Goal: Information Seeking & Learning: Learn about a topic

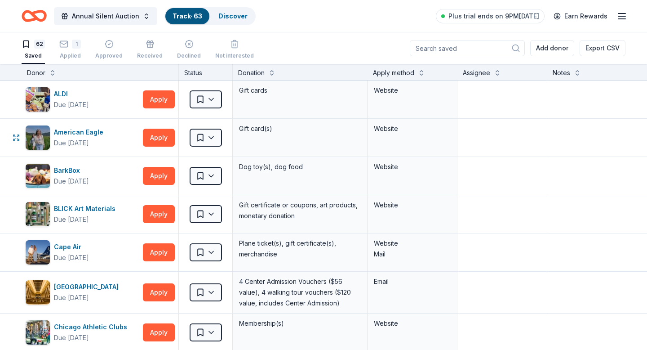
scroll to position [0, 0]
click at [164, 97] on button "Apply" at bounding box center [159, 99] width 32 height 18
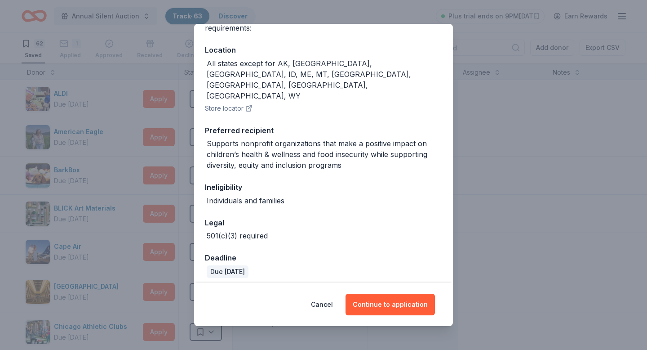
scroll to position [97, 0]
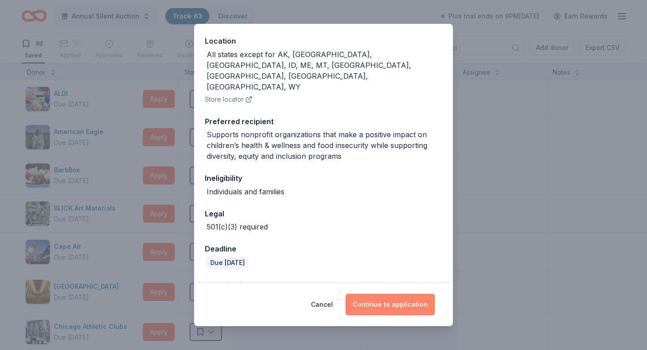
click at [375, 302] on button "Continue to application" at bounding box center [389, 304] width 89 height 22
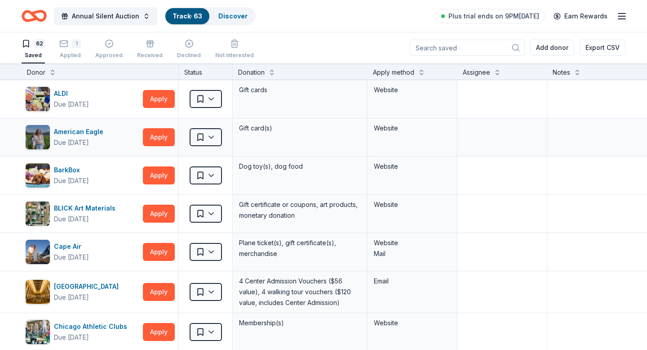
scroll to position [0, 0]
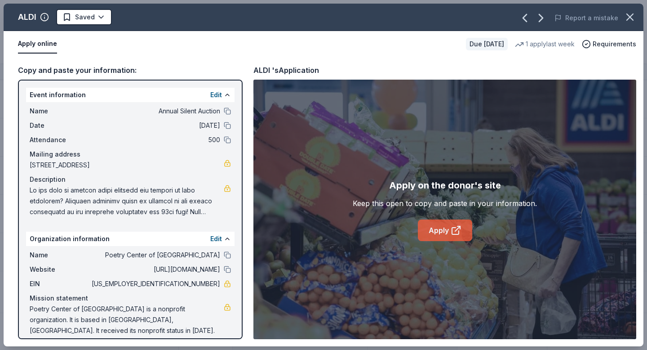
click at [431, 223] on link "Apply" at bounding box center [445, 230] width 54 height 22
click at [424, 238] on link "Apply" at bounding box center [445, 230] width 54 height 22
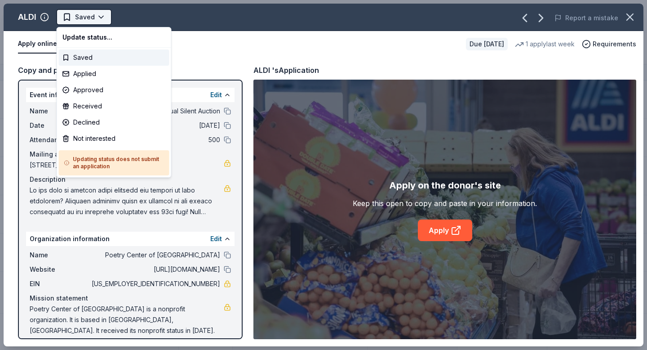
click at [91, 13] on html "Annual Silent Auction Track · 63 Discover Plus trial ends on 9PM, 10/2 Earn Rew…" at bounding box center [323, 175] width 647 height 350
click at [90, 69] on div "Applied" at bounding box center [114, 74] width 111 height 16
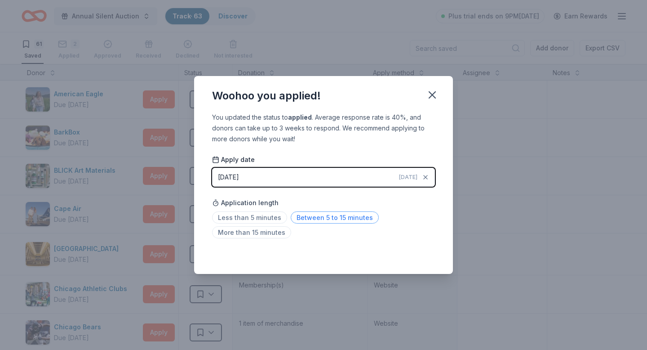
click at [302, 220] on span "Between 5 to 15 minutes" at bounding box center [335, 217] width 88 height 12
click at [441, 95] on button "button" at bounding box center [432, 95] width 20 height 20
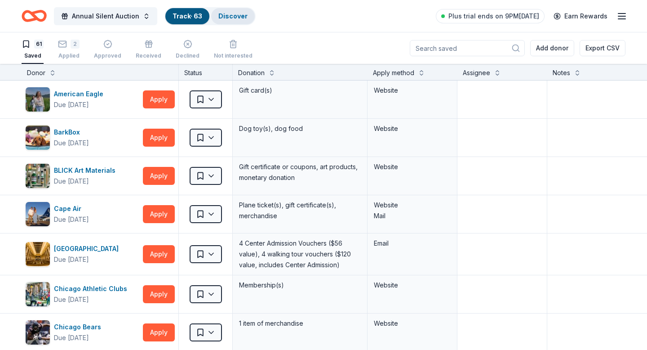
click at [227, 12] on div "Discover" at bounding box center [233, 16] width 44 height 16
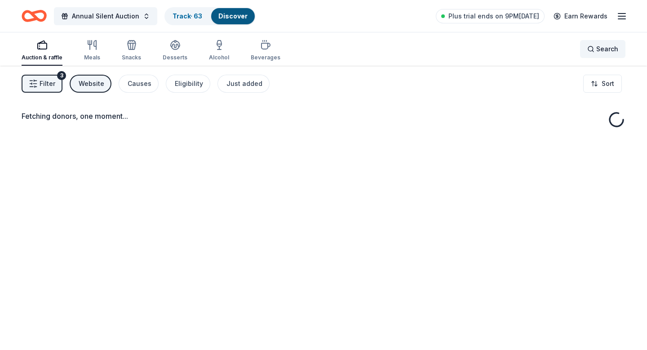
click at [615, 48] on span "Search" at bounding box center [607, 49] width 22 height 11
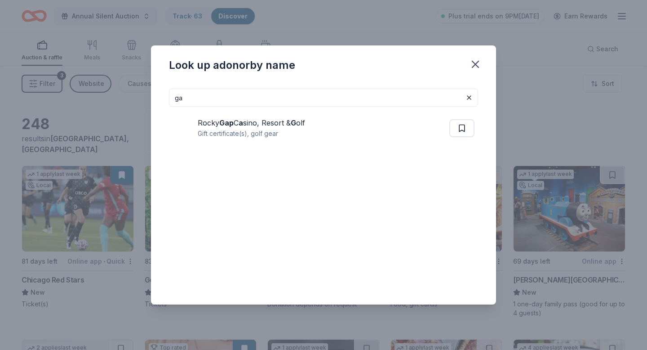
type input "g"
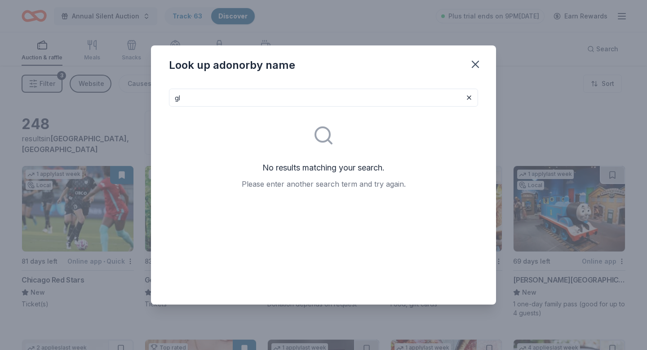
type input "g"
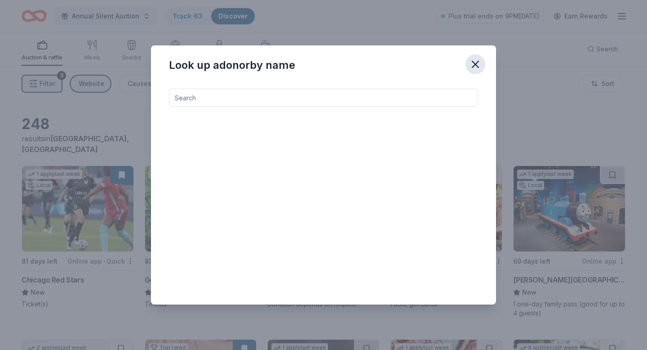
click at [475, 62] on icon "button" at bounding box center [475, 64] width 13 height 13
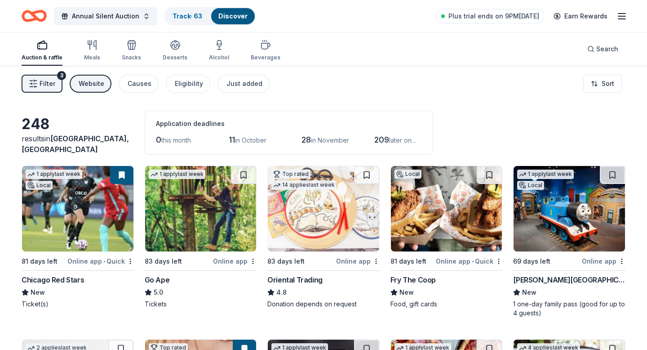
click at [56, 79] on button "Filter 3" at bounding box center [42, 84] width 41 height 18
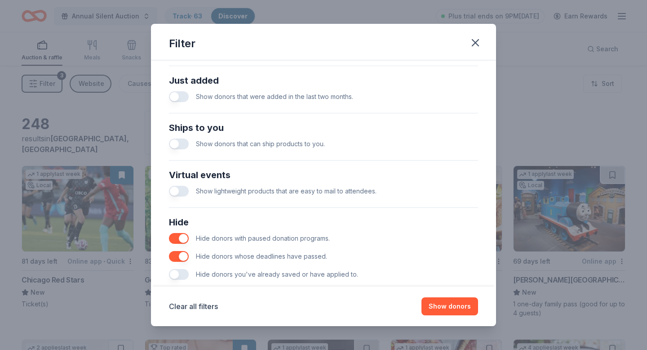
scroll to position [366, 0]
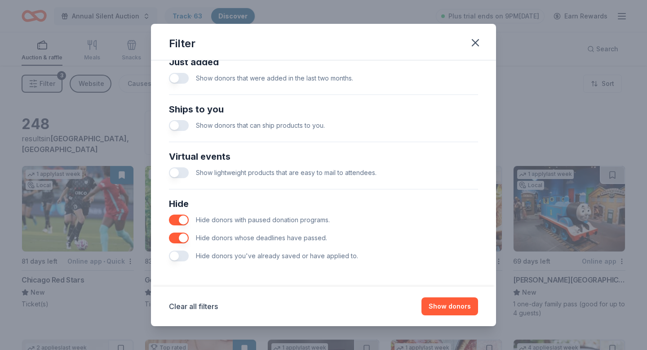
click at [205, 88] on div "Just added Show donors that were added in the last two months." at bounding box center [323, 71] width 316 height 40
click at [205, 81] on span "Show donors that were added in the last two months." at bounding box center [274, 78] width 157 height 8
click at [181, 75] on button "button" at bounding box center [179, 78] width 20 height 11
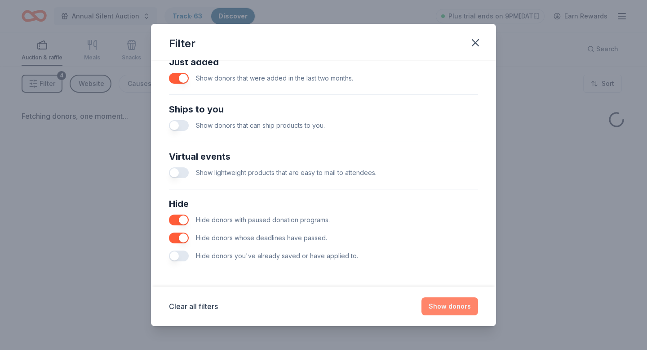
click at [454, 304] on button "Show donors" at bounding box center [449, 306] width 57 height 18
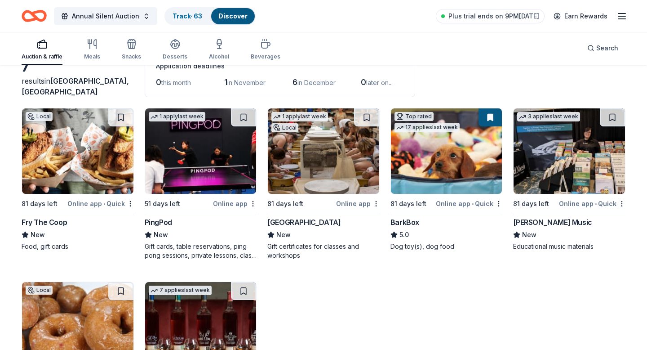
scroll to position [159, 0]
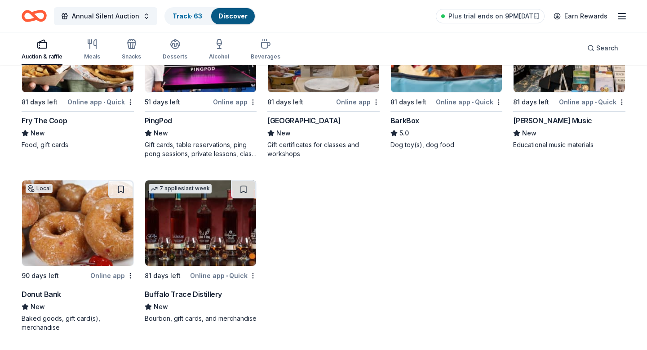
click at [95, 214] on img at bounding box center [77, 222] width 111 height 85
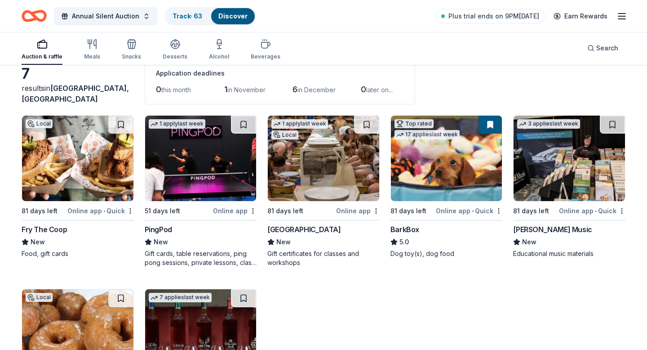
scroll to position [49, 0]
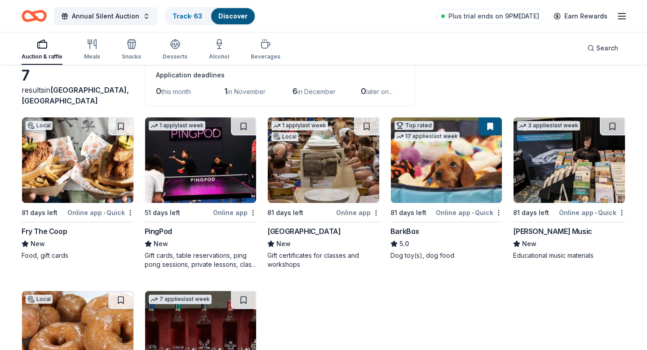
click at [155, 229] on div "PingPod" at bounding box center [158, 231] width 27 height 11
click at [238, 128] on button at bounding box center [243, 126] width 25 height 18
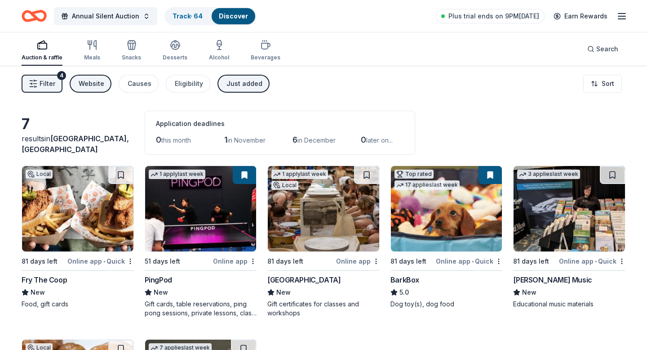
click at [226, 84] on div "Just added" at bounding box center [244, 83] width 36 height 11
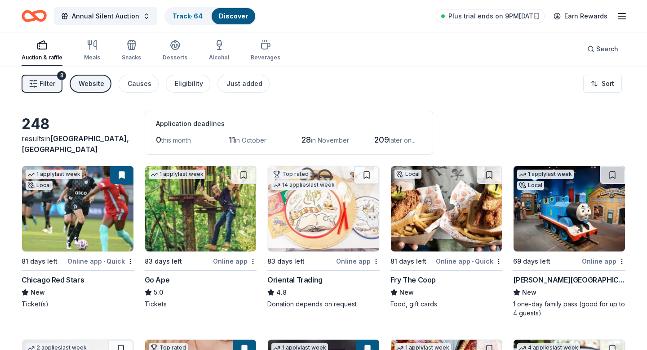
click at [182, 93] on div "Filter 3 Website Causes Eligibility Just added Sort" at bounding box center [323, 84] width 647 height 36
click at [182, 89] on button "Eligibility" at bounding box center [188, 84] width 44 height 18
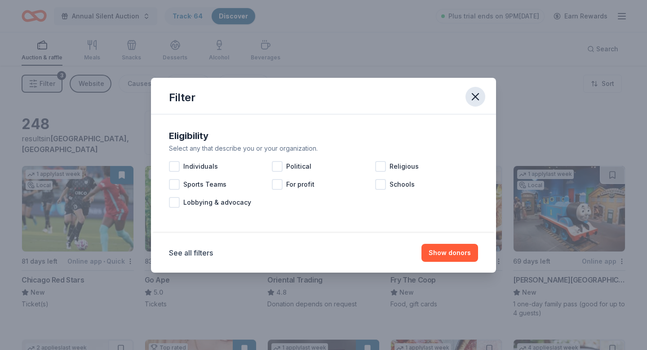
click at [475, 97] on icon "button" at bounding box center [475, 96] width 6 height 6
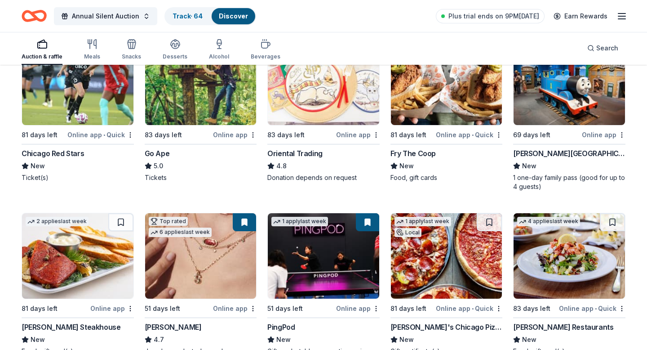
scroll to position [128, 0]
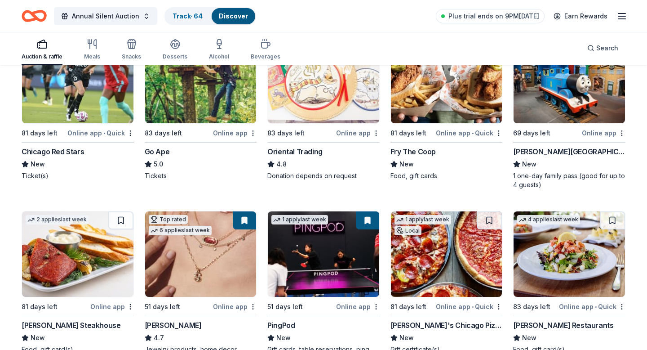
click at [561, 156] on div "Kohl Children's Museum" at bounding box center [569, 151] width 112 height 11
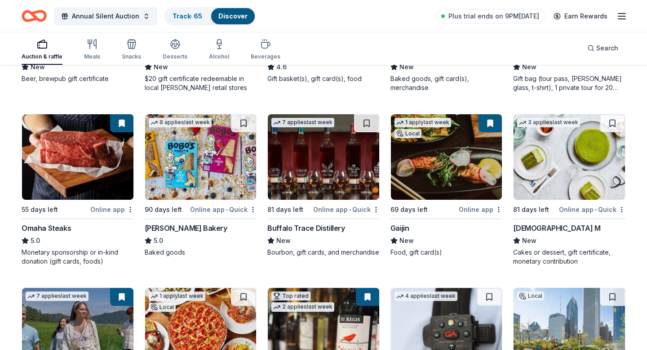
scroll to position [929, 0]
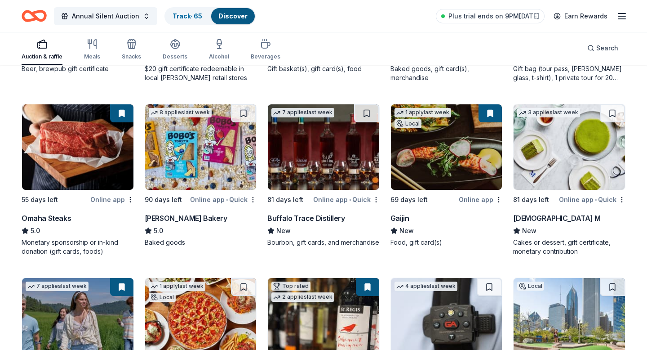
click at [591, 139] on img at bounding box center [568, 146] width 111 height 85
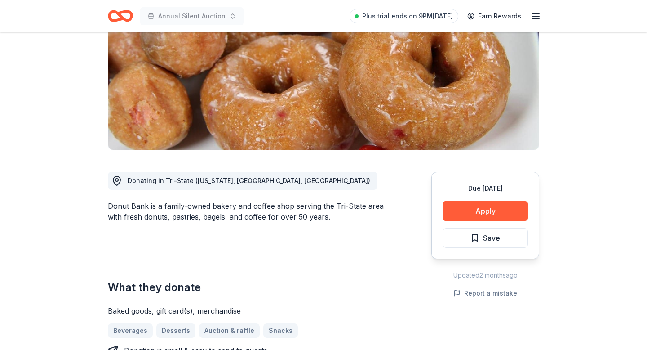
scroll to position [127, 0]
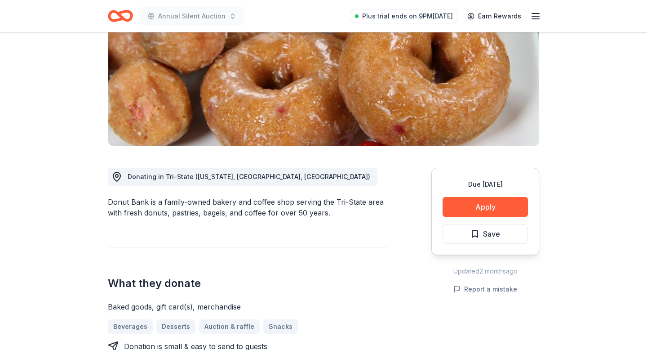
drag, startPoint x: 105, startPoint y: 199, endPoint x: 142, endPoint y: 198, distance: 36.9
drag, startPoint x: 148, startPoint y: 199, endPoint x: 101, endPoint y: 199, distance: 47.6
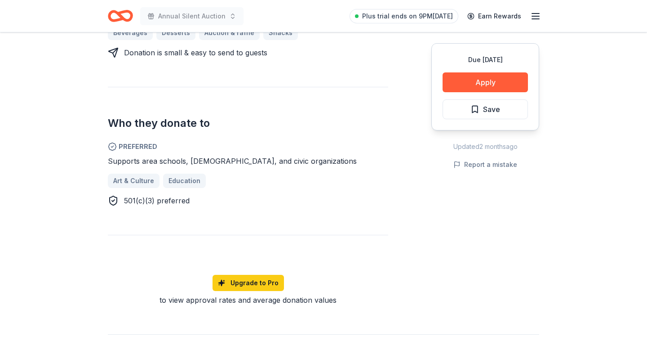
scroll to position [423, 0]
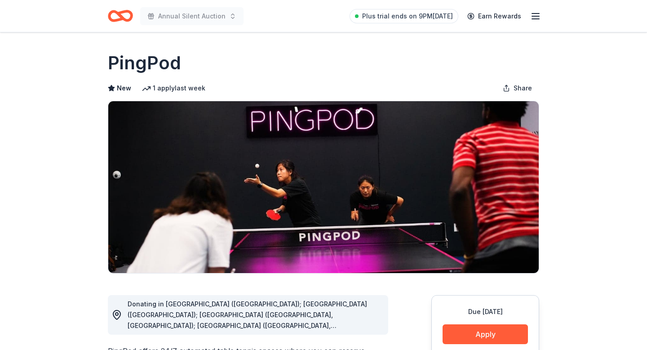
drag, startPoint x: 107, startPoint y: 62, endPoint x: 221, endPoint y: 62, distance: 113.7
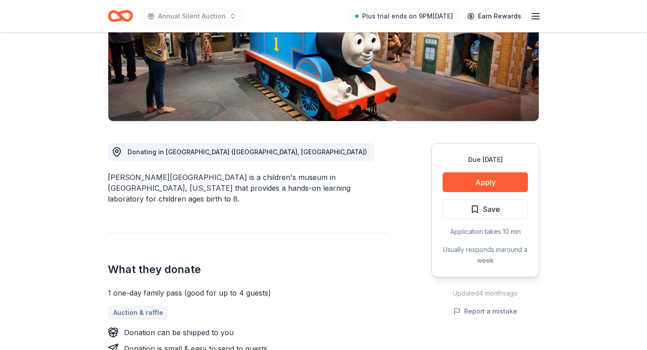
scroll to position [157, 0]
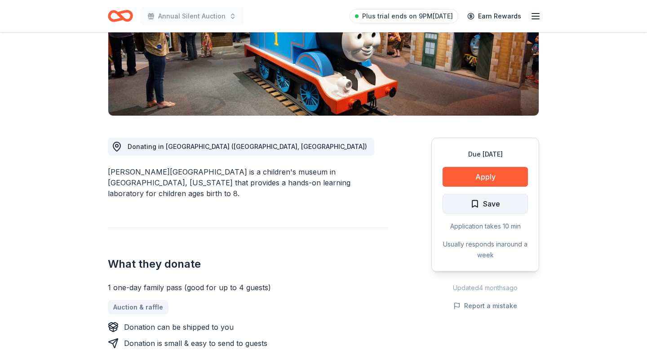
click at [479, 198] on span "Save" at bounding box center [485, 204] width 30 height 12
